Goal: Transaction & Acquisition: Purchase product/service

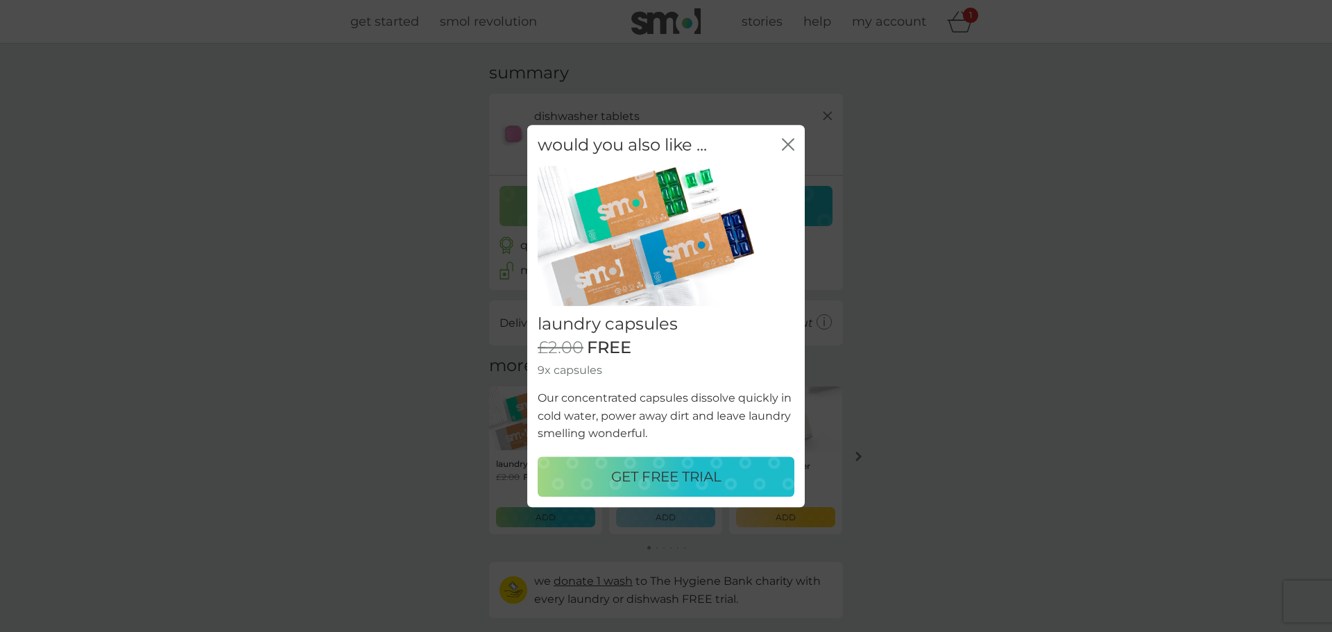
click at [666, 472] on p "GET FREE TRIAL" at bounding box center [666, 476] width 110 height 22
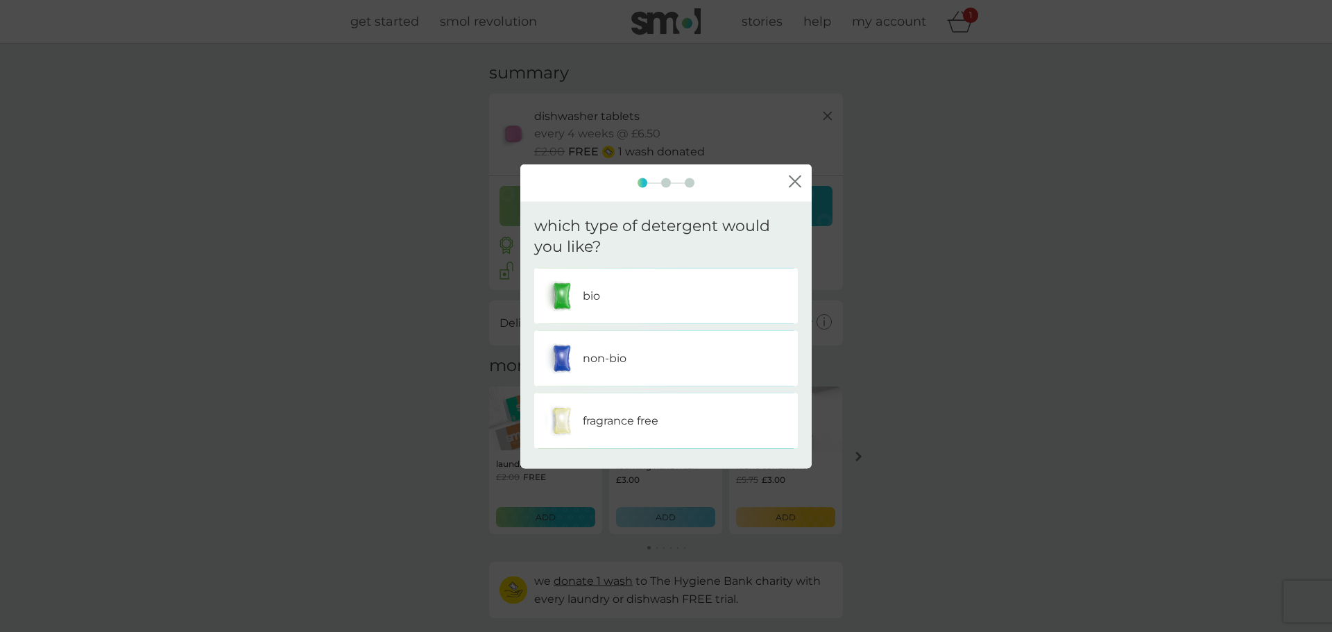
click at [619, 352] on p "non-bio" at bounding box center [605, 359] width 44 height 18
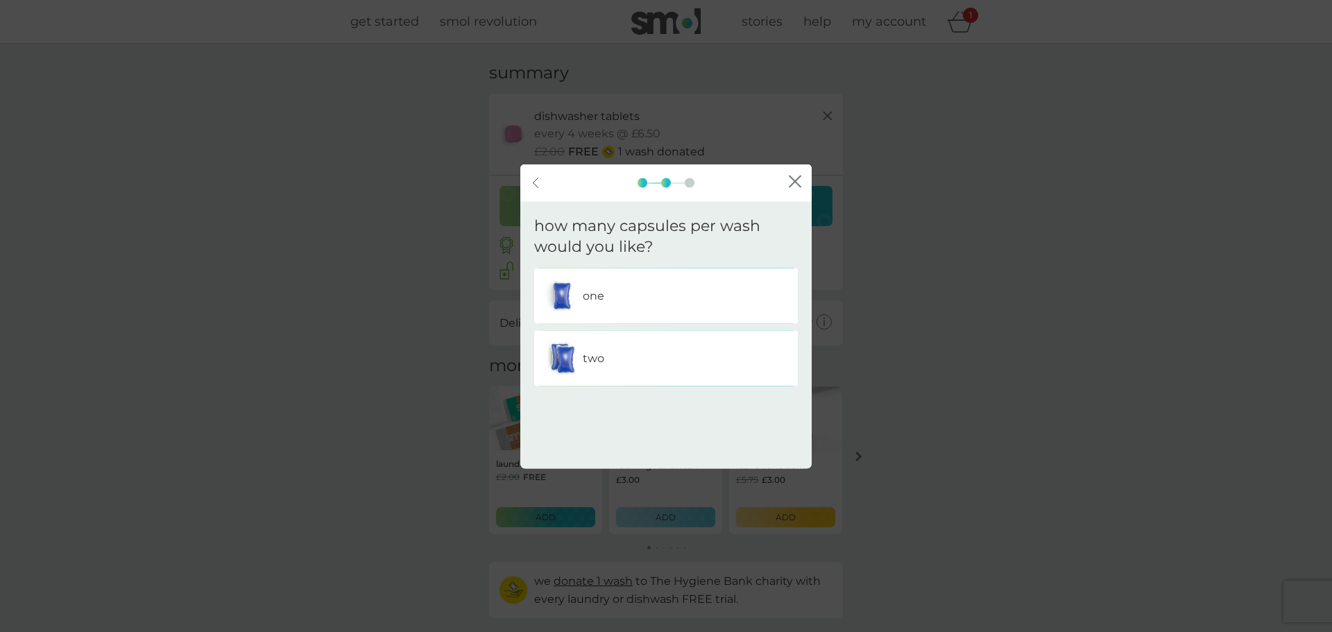
click at [641, 359] on div "two" at bounding box center [665, 358] width 243 height 35
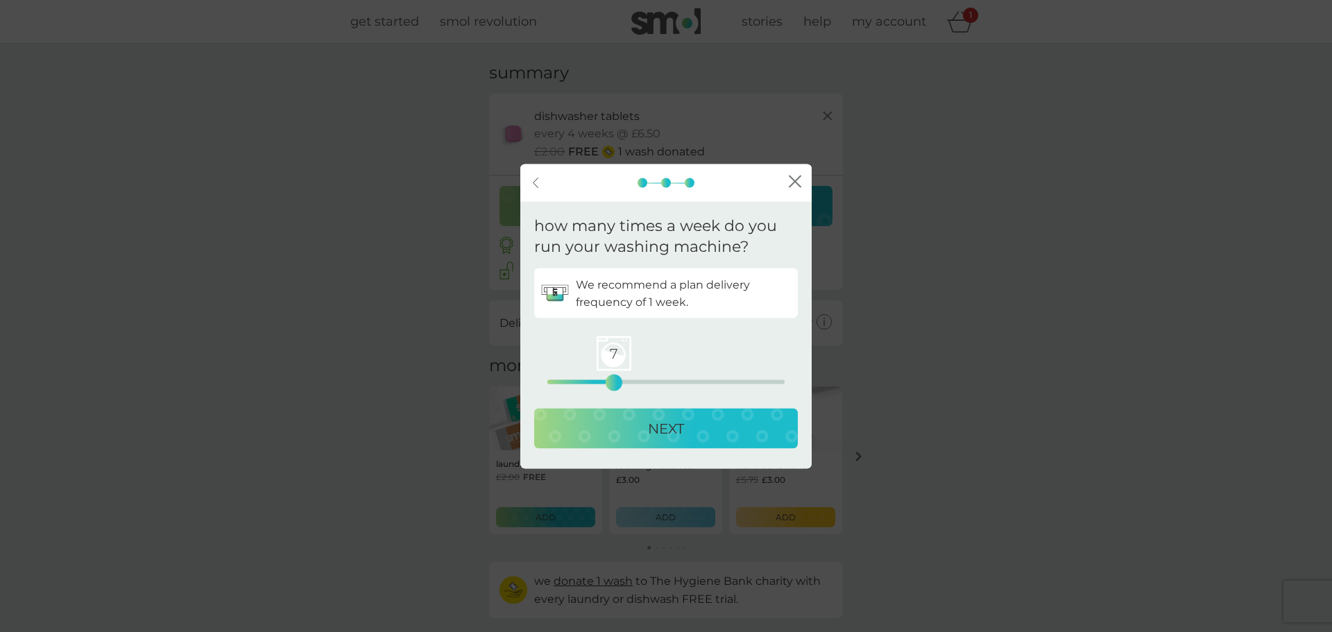
drag, startPoint x: 549, startPoint y: 386, endPoint x: 615, endPoint y: 384, distance: 65.9
click at [615, 384] on div "7" at bounding box center [614, 383] width 6 height 6
click at [653, 436] on p "NEXT" at bounding box center [666, 429] width 36 height 22
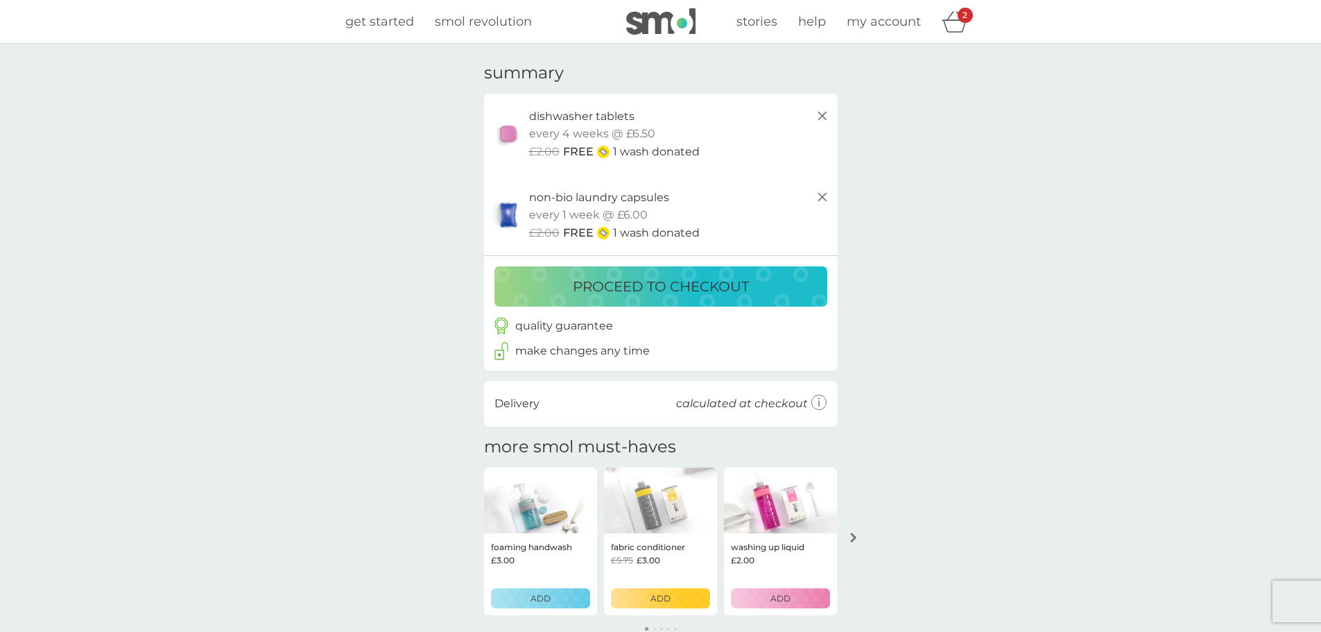
click at [818, 403] on icon at bounding box center [820, 403] width 16 height 16
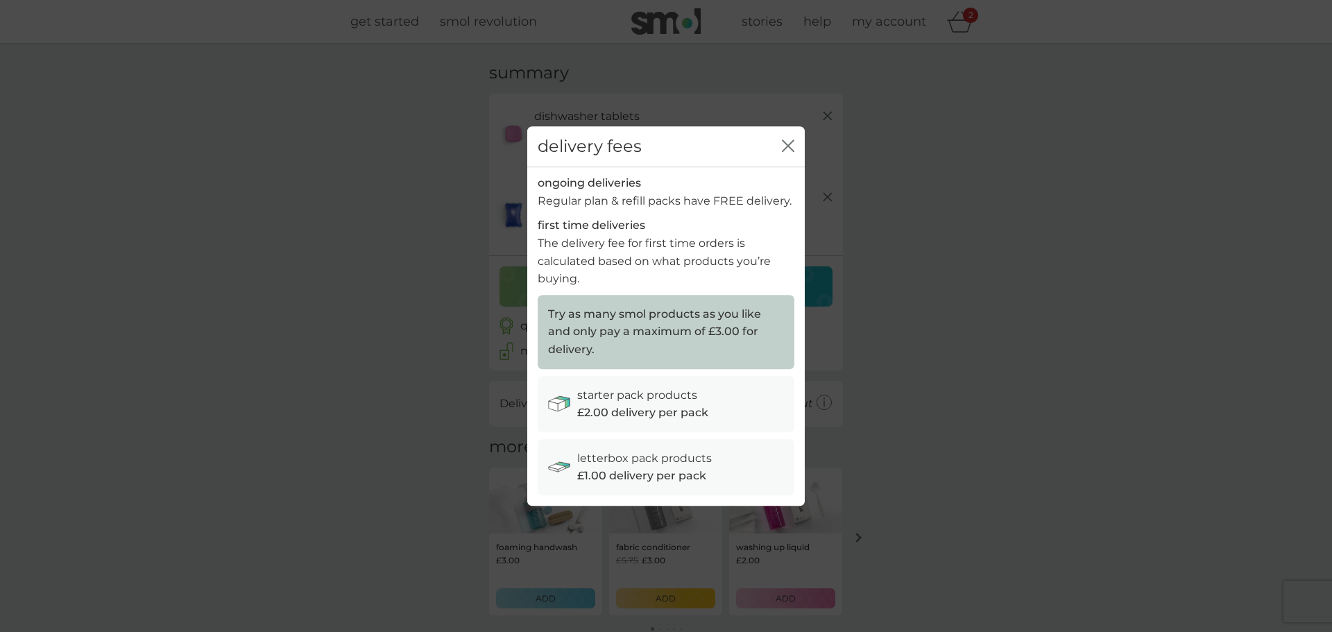
click at [789, 150] on icon "close" at bounding box center [788, 145] width 12 height 12
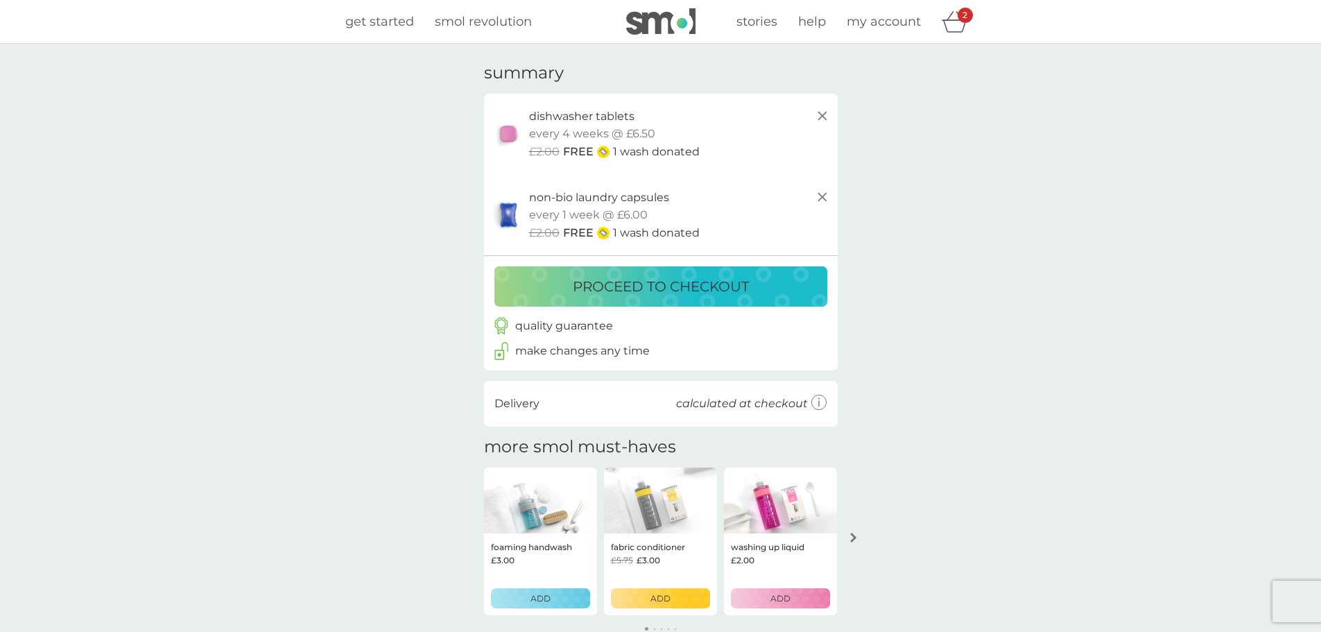
click at [735, 281] on p "proceed to checkout" at bounding box center [661, 286] width 176 height 22
click at [819, 194] on line at bounding box center [822, 197] width 8 height 8
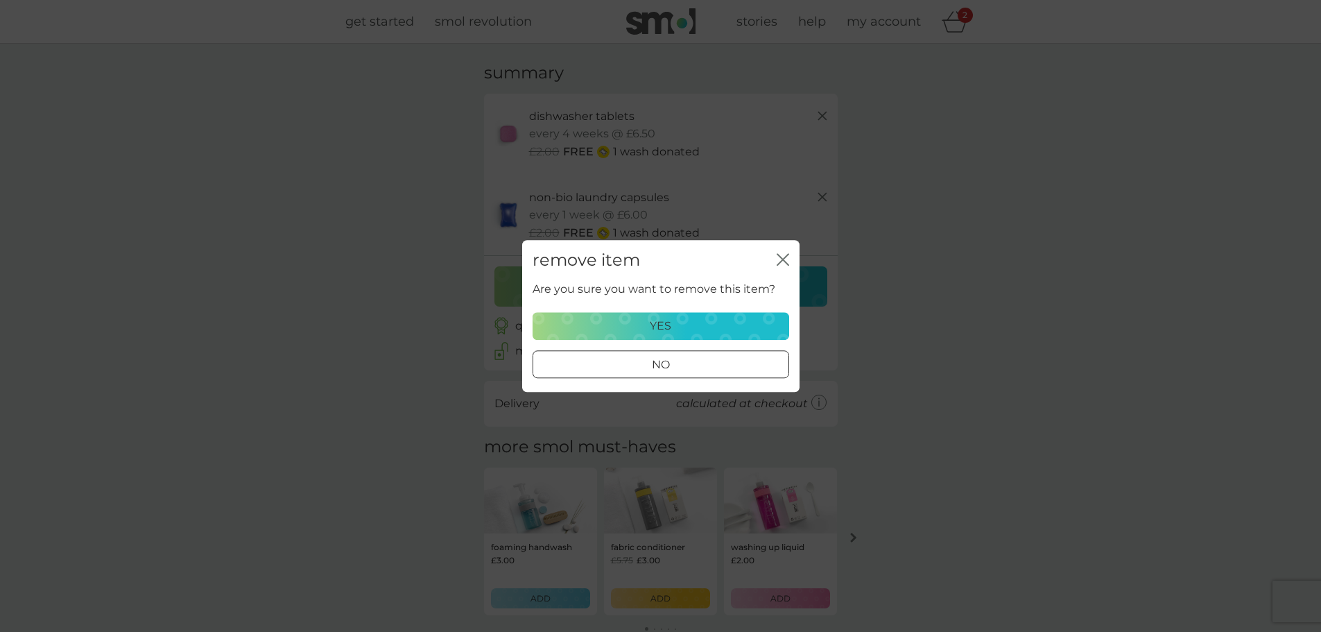
click at [618, 323] on div "yes" at bounding box center [661, 326] width 239 height 18
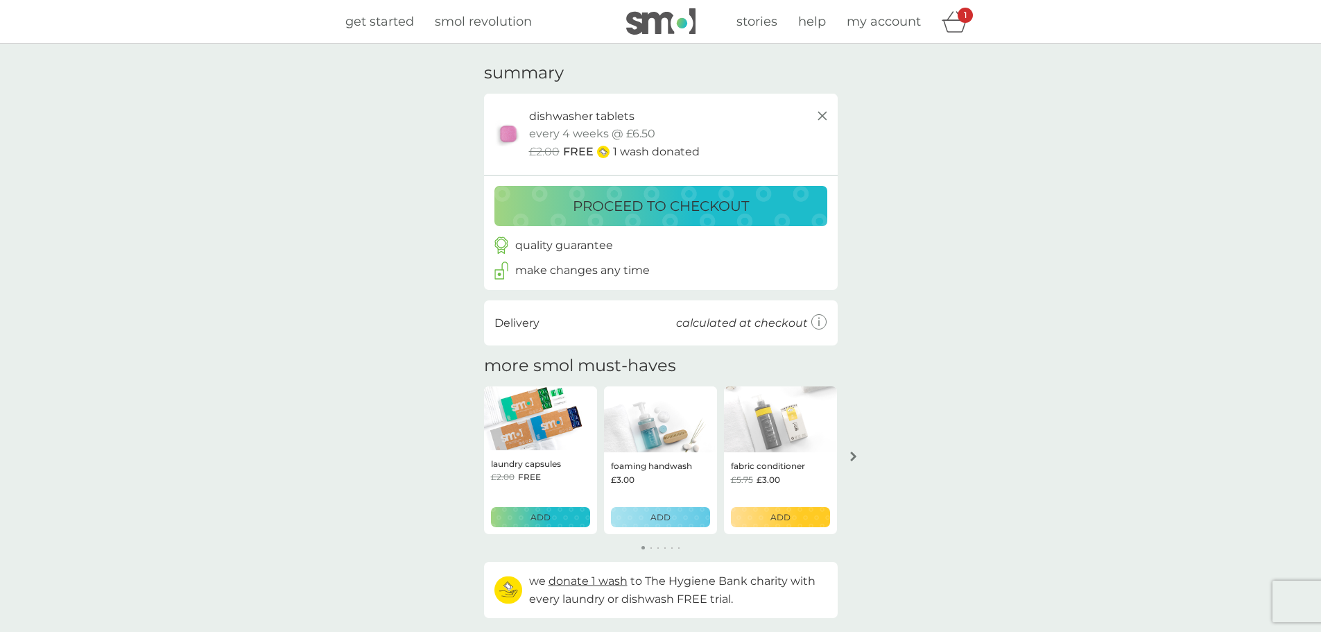
click at [665, 212] on p "proceed to checkout" at bounding box center [661, 206] width 176 height 22
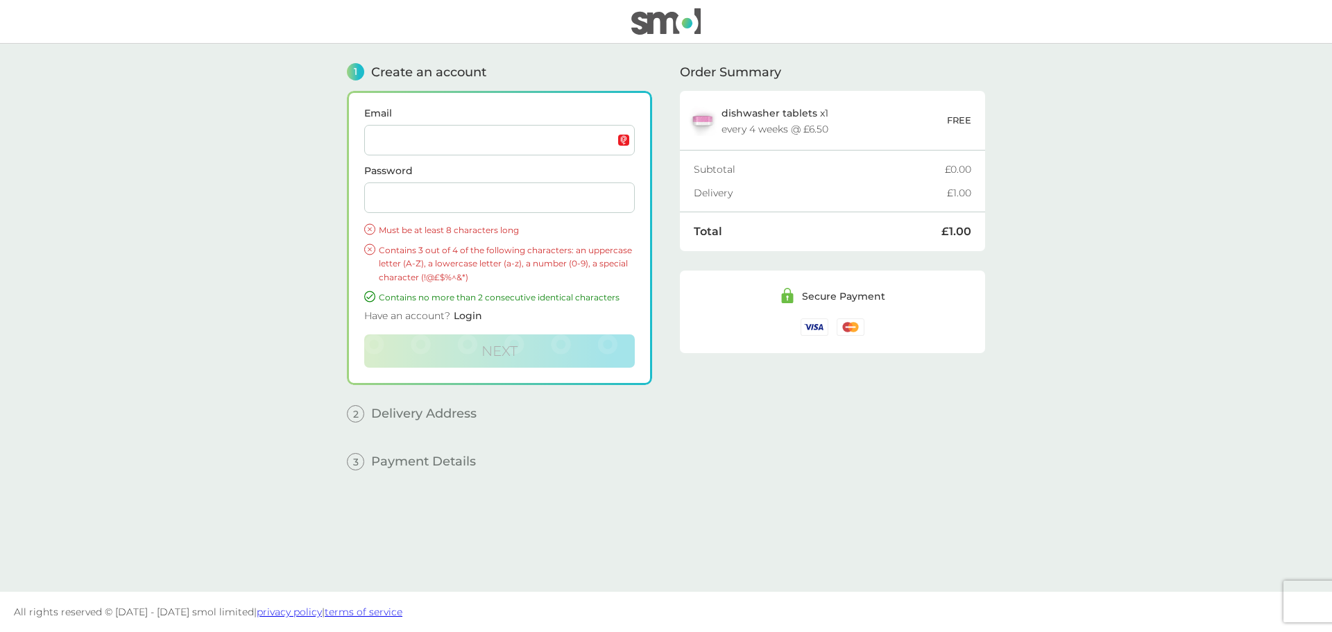
click at [449, 137] on input "Email" at bounding box center [499, 140] width 271 height 31
type input "[EMAIL_ADDRESS][DOMAIN_NAME]"
click at [281, 180] on main "1 Create an account Email [EMAIL_ADDRESS][DOMAIN_NAME] Password Must be at leas…" at bounding box center [666, 318] width 1332 height 548
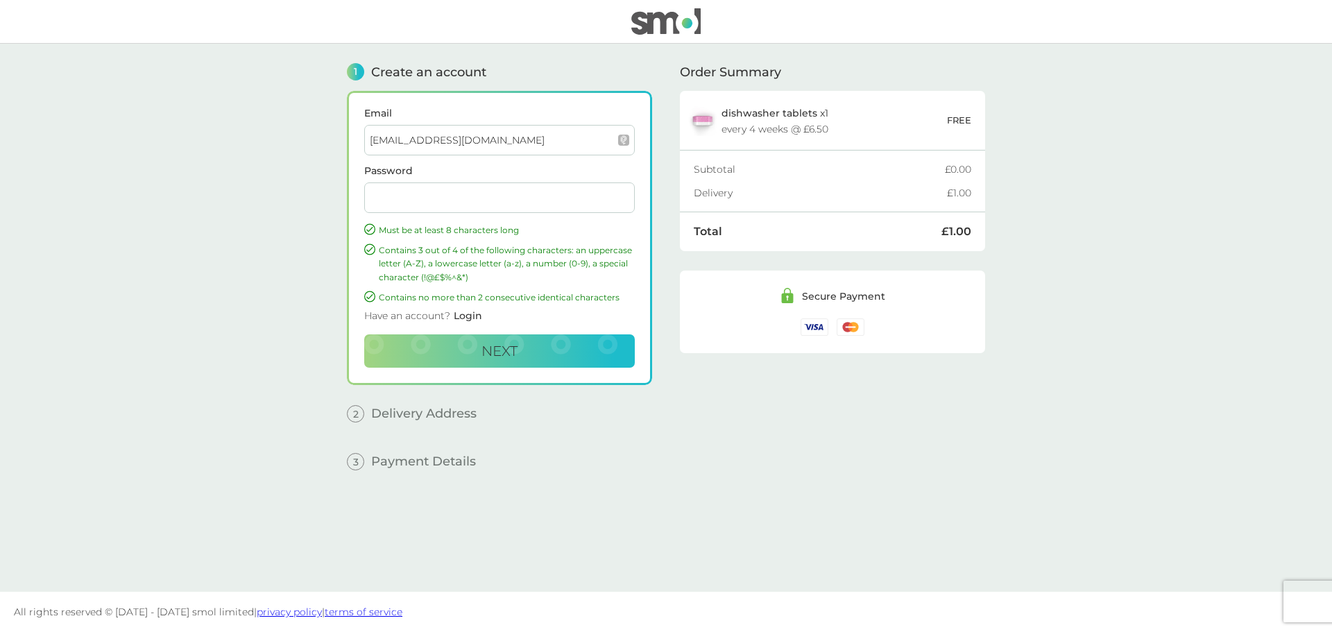
click at [142, 111] on main "1 Create an account Email [EMAIL_ADDRESS][DOMAIN_NAME] Password Must be at leas…" at bounding box center [666, 318] width 1332 height 548
click at [489, 358] on span "Next" at bounding box center [499, 351] width 36 height 17
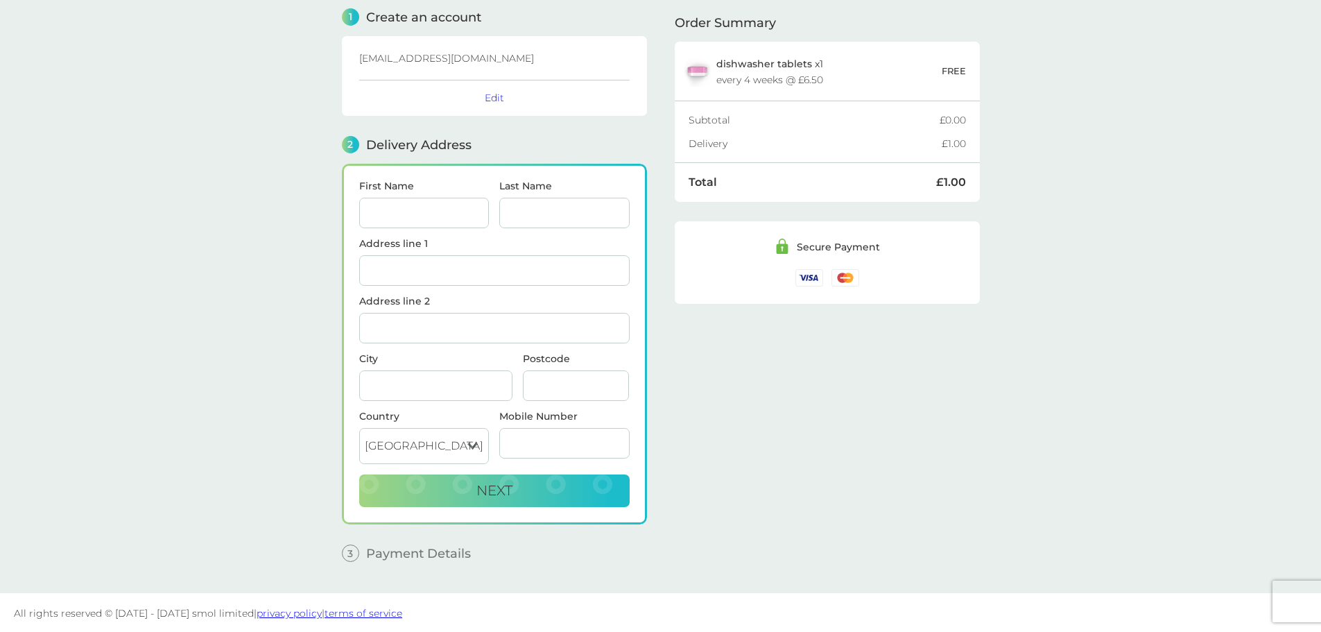
scroll to position [56, 0]
